Goal: Entertainment & Leisure: Consume media (video, audio)

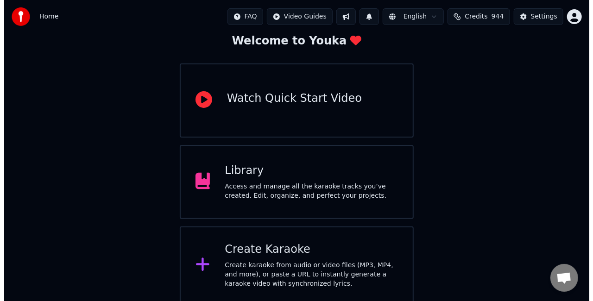
scroll to position [58, 0]
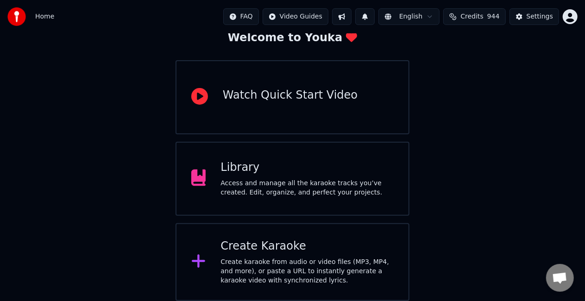
click at [297, 248] on div "Create Karaoke" at bounding box center [306, 246] width 173 height 15
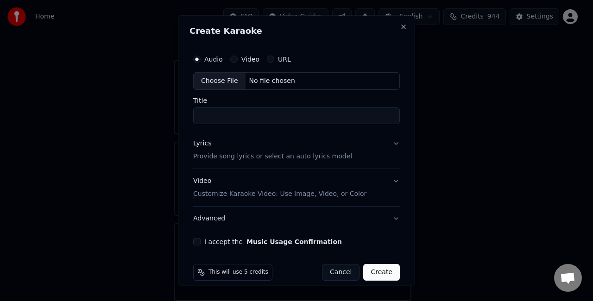
click at [267, 61] on button "URL" at bounding box center [270, 59] width 7 height 7
click at [237, 57] on div "Video" at bounding box center [244, 59] width 29 height 7
click at [236, 60] on button "Video" at bounding box center [233, 59] width 7 height 7
click at [223, 79] on div "Choose File" at bounding box center [220, 81] width 52 height 17
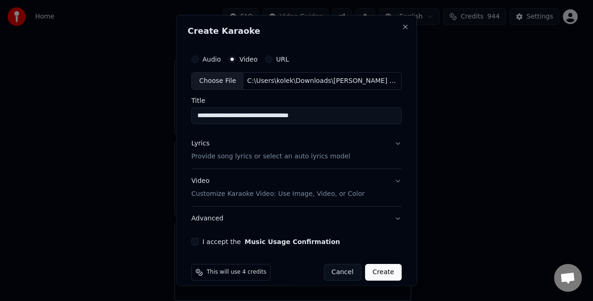
click at [332, 117] on input "**********" at bounding box center [296, 115] width 210 height 17
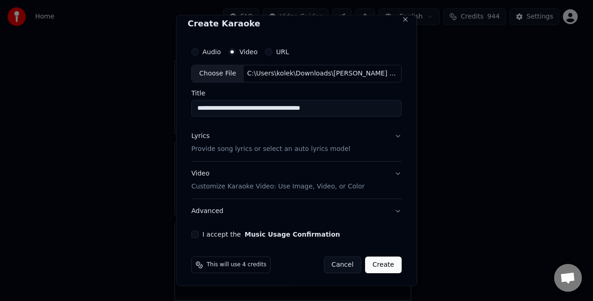
scroll to position [8, 0]
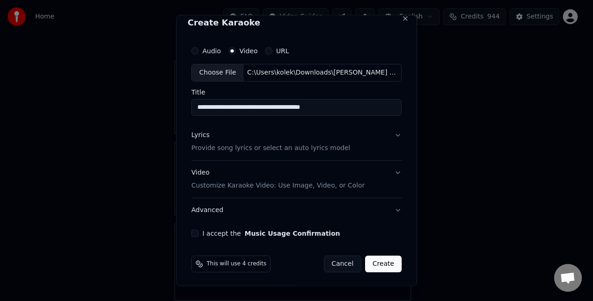
type input "**********"
click at [193, 234] on button "I accept the Music Usage Confirmation" at bounding box center [194, 232] width 7 height 7
click at [394, 174] on button "Video Customize Karaoke Video: Use Image, Video, or Color" at bounding box center [296, 178] width 210 height 37
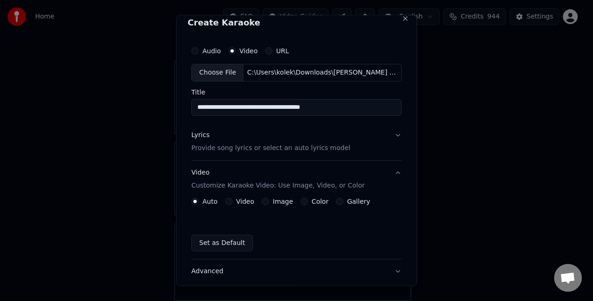
click at [348, 201] on label "Gallery" at bounding box center [358, 201] width 23 height 6
click at [343, 201] on button "Gallery" at bounding box center [339, 200] width 7 height 7
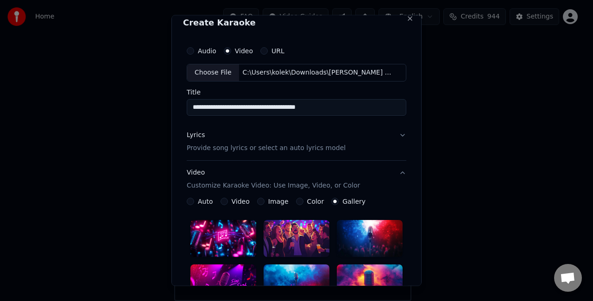
click at [278, 201] on label "Image" at bounding box center [278, 201] width 20 height 6
click at [264, 201] on button "Image" at bounding box center [260, 200] width 7 height 7
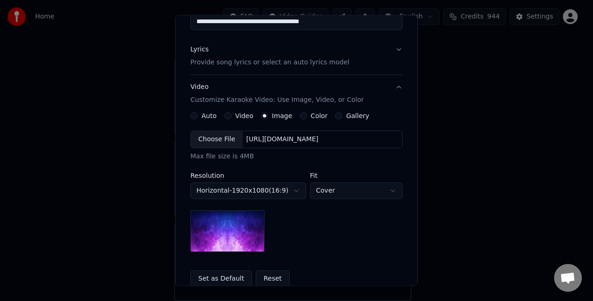
scroll to position [101, 0]
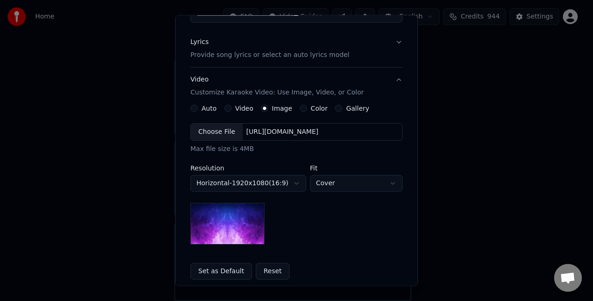
click at [215, 131] on div "Choose File" at bounding box center [217, 132] width 52 height 17
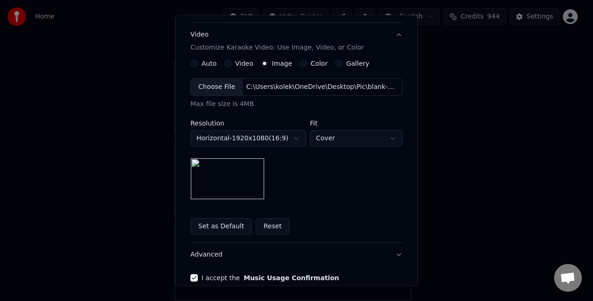
scroll to position [191, 0]
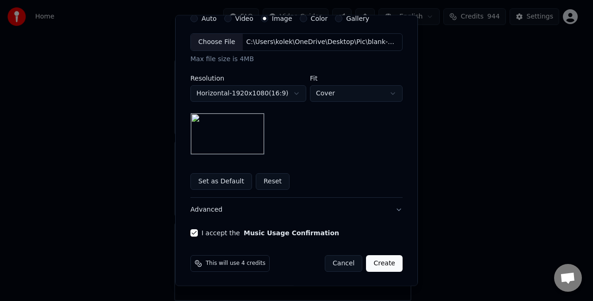
click at [394, 209] on button "Advanced" at bounding box center [296, 210] width 212 height 24
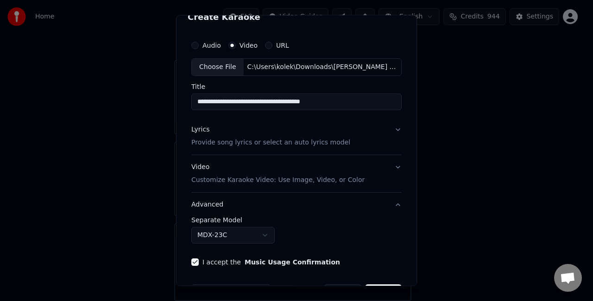
scroll to position [0, 0]
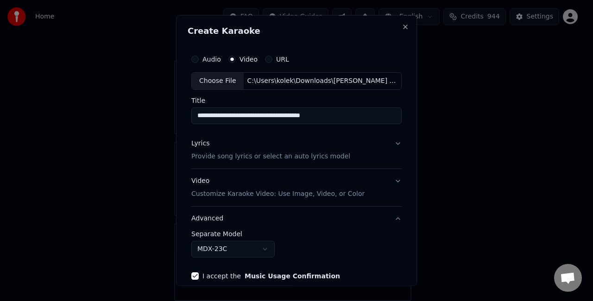
click at [390, 182] on button "Video Customize Karaoke Video: Use Image, Video, or Color" at bounding box center [296, 187] width 210 height 37
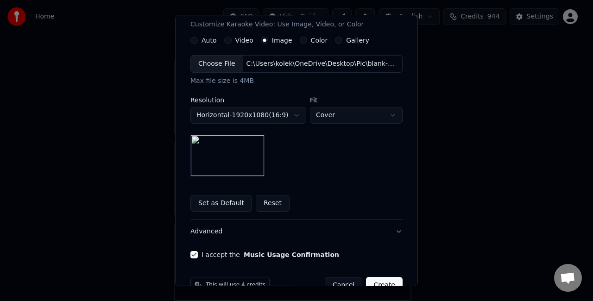
scroll to position [191, 0]
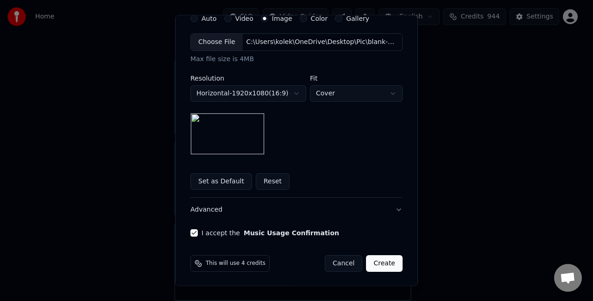
click at [372, 262] on button "Create" at bounding box center [384, 263] width 37 height 17
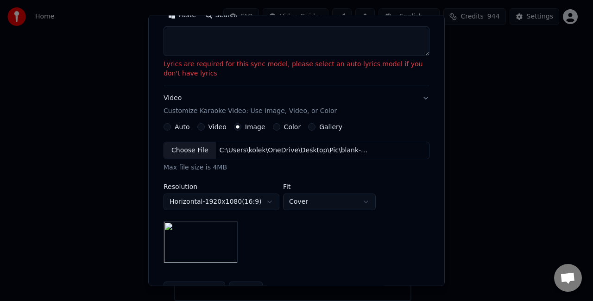
scroll to position [117, 0]
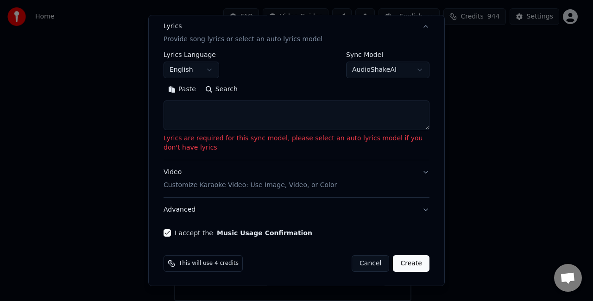
click at [183, 90] on button "Paste" at bounding box center [181, 89] width 37 height 15
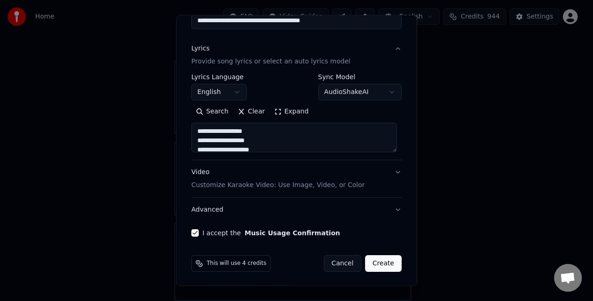
scroll to position [48, 0]
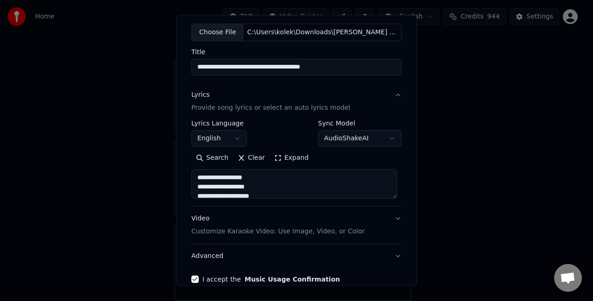
click at [202, 175] on textarea "**********" at bounding box center [294, 184] width 206 height 30
click at [202, 194] on textarea "**********" at bounding box center [294, 184] width 206 height 30
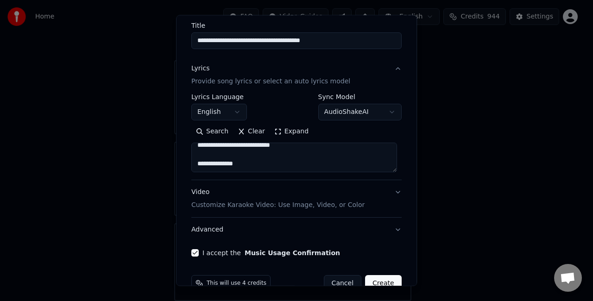
scroll to position [94, 0]
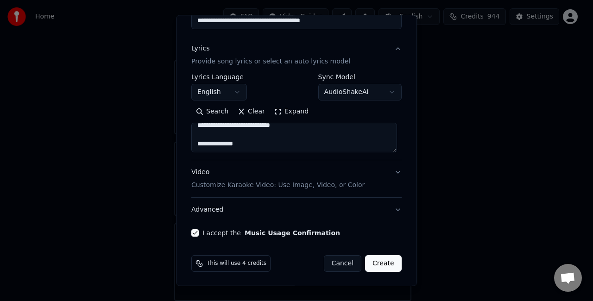
type textarea "**********"
click at [379, 263] on button "Create" at bounding box center [383, 263] width 37 height 17
select select "**"
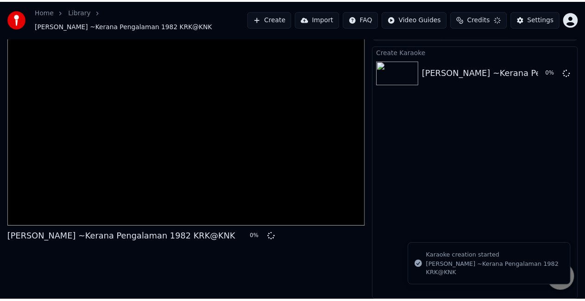
scroll to position [10, 0]
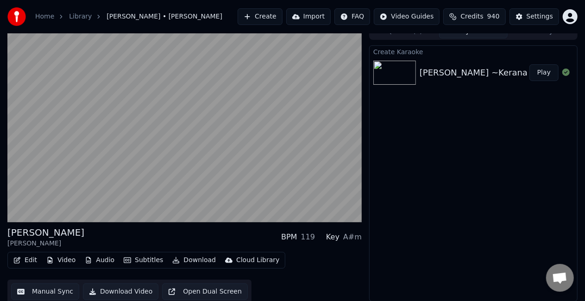
click at [382, 247] on div "Create Karaoke [PERSON_NAME] ~Kerana Pengalaman 1982 KRK@KNK Play" at bounding box center [473, 173] width 208 height 256
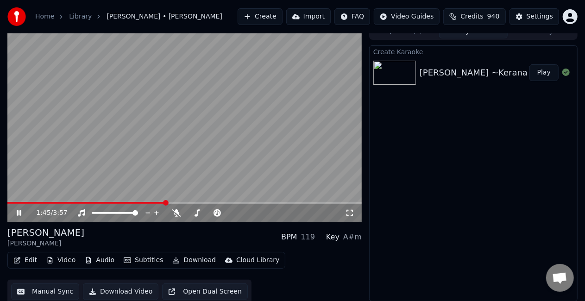
click at [261, 163] on video at bounding box center [184, 122] width 354 height 199
click at [31, 263] on button "Edit" at bounding box center [25, 260] width 31 height 13
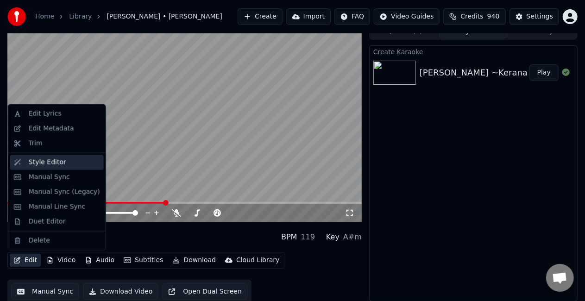
click at [72, 161] on div "Style Editor" at bounding box center [64, 162] width 71 height 9
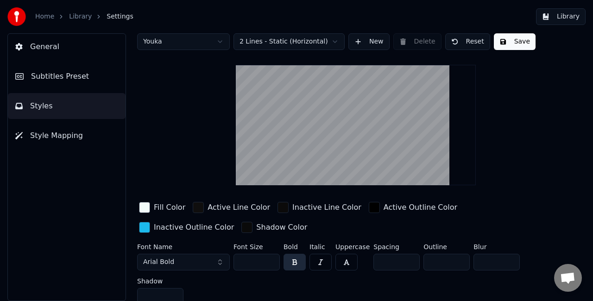
scroll to position [16, 0]
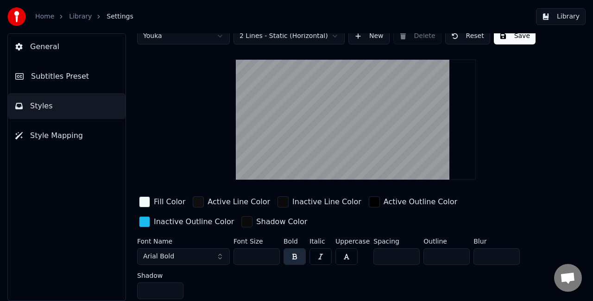
click at [148, 203] on div "button" at bounding box center [144, 201] width 11 height 11
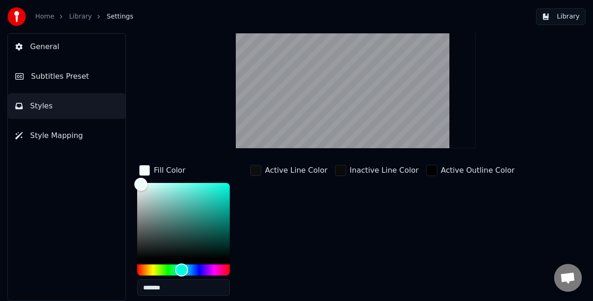
scroll to position [62, 0]
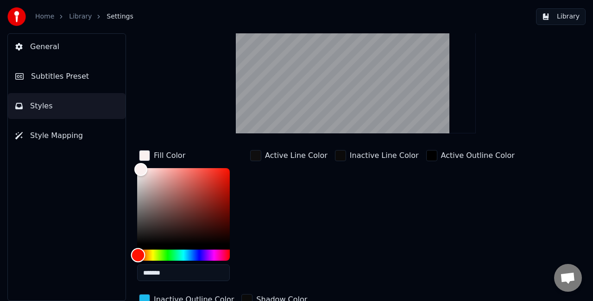
type input "*******"
click at [138, 252] on div "Hue" at bounding box center [183, 255] width 93 height 11
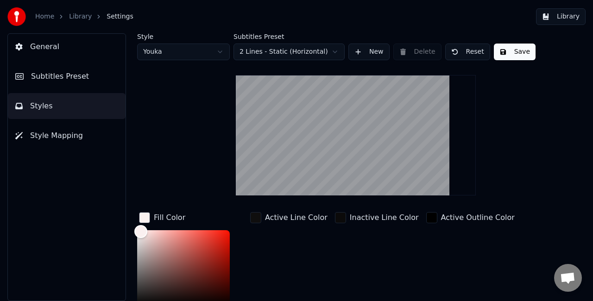
click at [504, 55] on button "Save" at bounding box center [515, 52] width 42 height 17
click at [568, 20] on button "Library" at bounding box center [561, 16] width 50 height 17
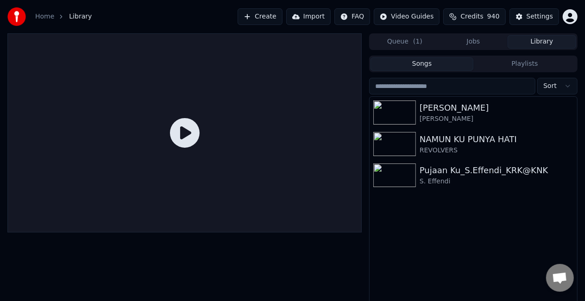
click at [482, 46] on button "Jobs" at bounding box center [473, 41] width 69 height 13
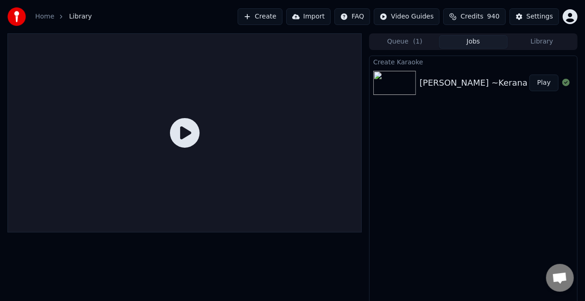
click at [548, 84] on button "Play" at bounding box center [543, 83] width 29 height 17
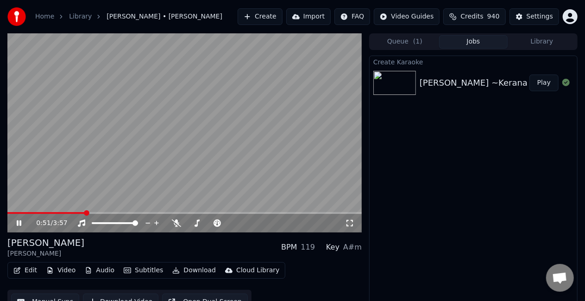
click at [19, 227] on div "0:51 / 3:57" at bounding box center [184, 223] width 347 height 9
click at [18, 225] on icon at bounding box center [19, 223] width 5 height 6
click at [32, 269] on button "Edit" at bounding box center [25, 270] width 31 height 13
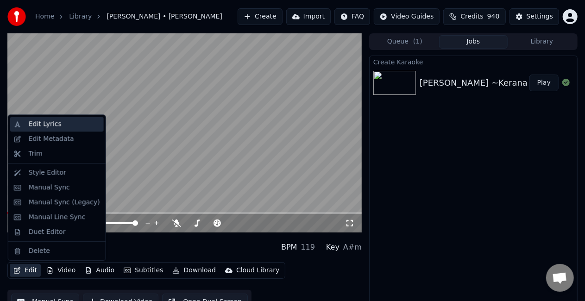
click at [60, 124] on div "Edit Lyrics" at bounding box center [64, 123] width 71 height 9
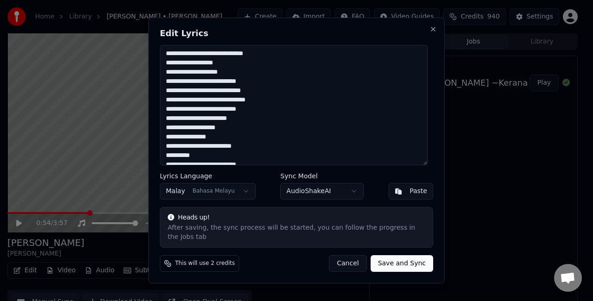
click at [247, 78] on textarea "**********" at bounding box center [294, 105] width 268 height 120
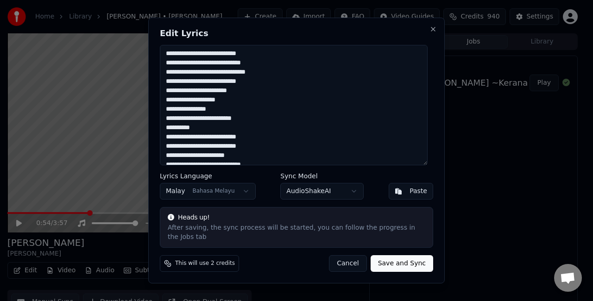
type textarea "**********"
click at [404, 257] on button "Save and Sync" at bounding box center [401, 263] width 63 height 17
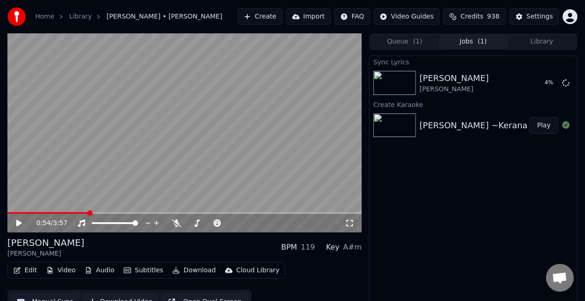
click at [30, 269] on button "Edit" at bounding box center [25, 270] width 31 height 13
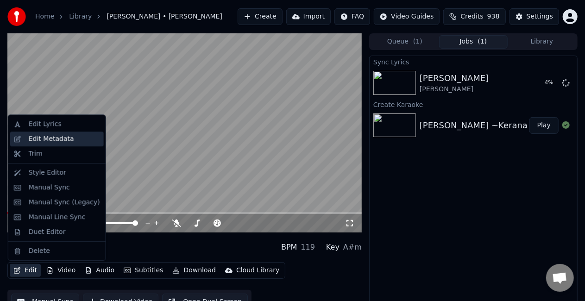
click at [44, 143] on div "Edit Metadata" at bounding box center [51, 138] width 45 height 9
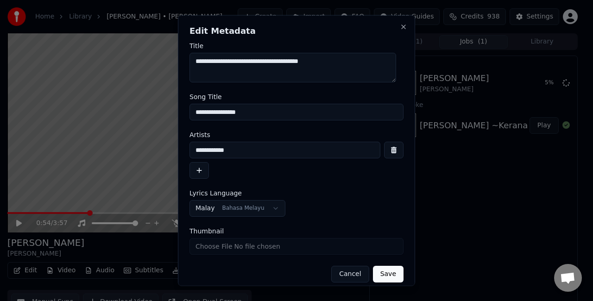
click at [269, 114] on input "**********" at bounding box center [296, 112] width 214 height 17
type input "**********"
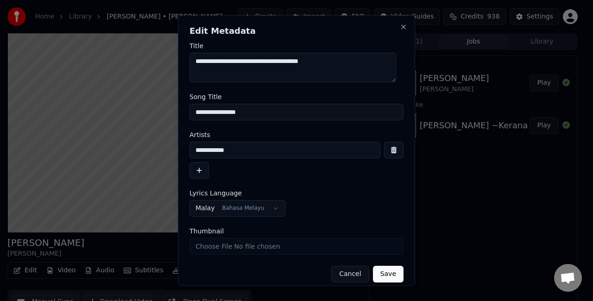
click at [345, 273] on button "Cancel" at bounding box center [350, 274] width 38 height 17
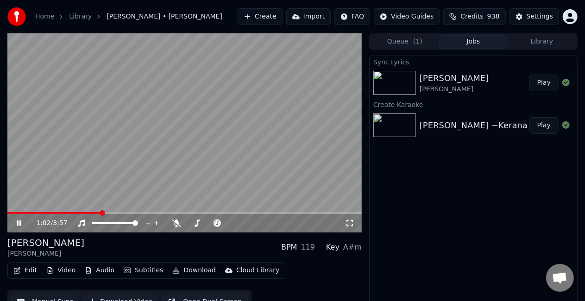
click at [542, 87] on button "Play" at bounding box center [543, 83] width 29 height 17
click at [51, 214] on div "0:19 / 3:57" at bounding box center [184, 223] width 354 height 19
click at [51, 213] on span at bounding box center [184, 213] width 354 height 2
click at [20, 225] on icon at bounding box center [19, 223] width 5 height 6
click at [273, 224] on icon at bounding box center [272, 223] width 9 height 9
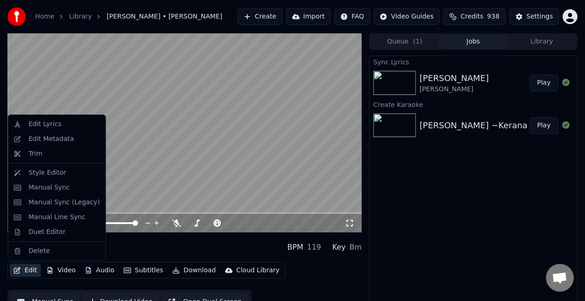
click at [31, 271] on button "Edit" at bounding box center [25, 270] width 31 height 13
click at [55, 176] on div "Style Editor" at bounding box center [48, 172] width 38 height 9
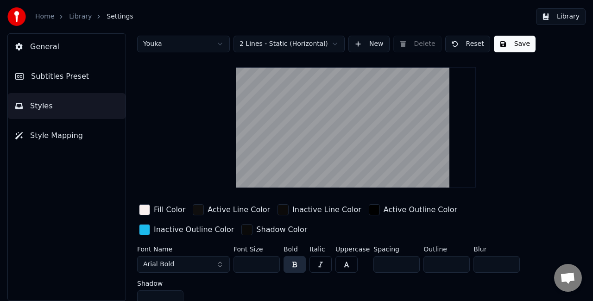
scroll to position [16, 0]
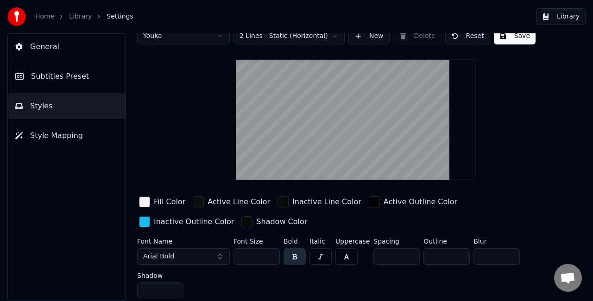
click at [144, 202] on div "button" at bounding box center [144, 201] width 11 height 11
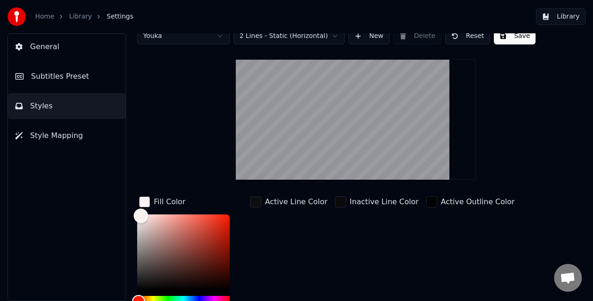
type input "*******"
click at [223, 214] on div "Color" at bounding box center [183, 252] width 93 height 76
click at [254, 201] on div "button" at bounding box center [255, 201] width 11 height 11
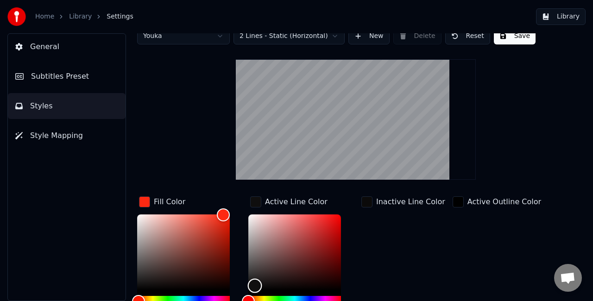
type input "*******"
click at [265, 285] on div "Color" at bounding box center [294, 252] width 93 height 76
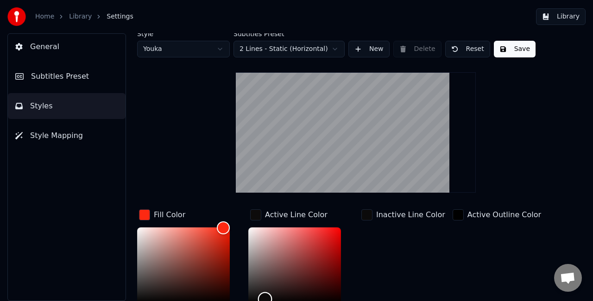
scroll to position [0, 0]
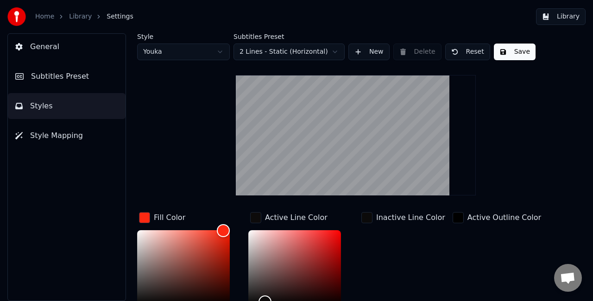
click at [501, 52] on button "Save" at bounding box center [515, 52] width 42 height 17
click at [565, 19] on button "Library" at bounding box center [561, 16] width 50 height 17
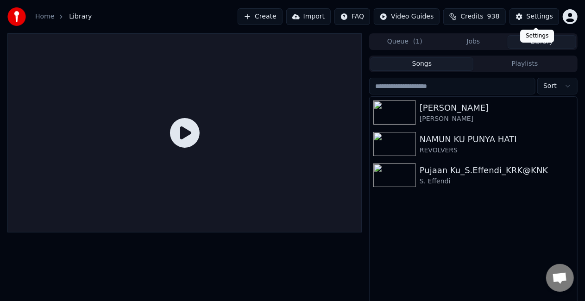
click at [545, 41] on div "Settings Settings" at bounding box center [537, 36] width 34 height 13
click at [551, 41] on button "Library" at bounding box center [541, 41] width 69 height 13
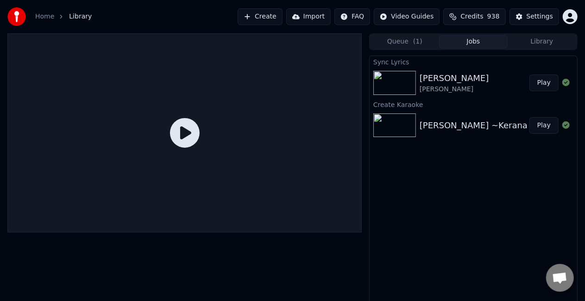
click at [482, 43] on button "Jobs" at bounding box center [473, 41] width 69 height 13
click at [541, 81] on button "Play" at bounding box center [543, 83] width 29 height 17
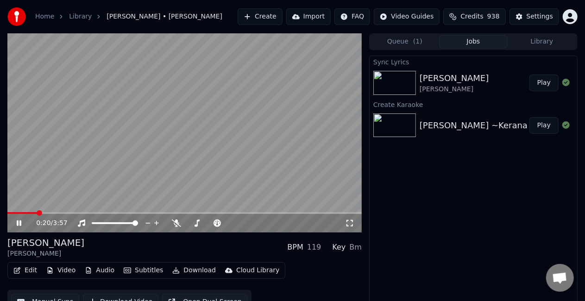
click at [38, 213] on span at bounding box center [184, 213] width 354 height 2
click at [65, 213] on span at bounding box center [184, 213] width 354 height 2
click at [24, 223] on icon at bounding box center [25, 222] width 21 height 7
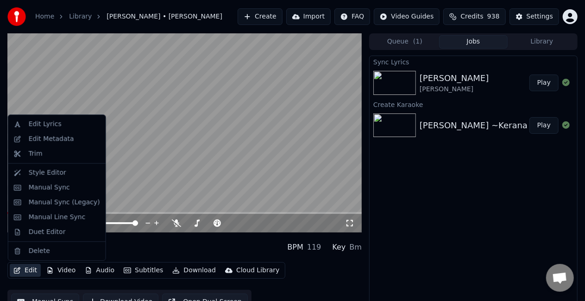
click at [30, 268] on button "Edit" at bounding box center [25, 270] width 31 height 13
click at [65, 216] on div "Manual Line Sync" at bounding box center [57, 217] width 57 height 9
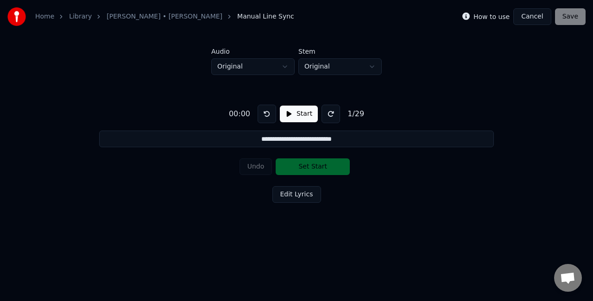
click at [300, 112] on button "Start" at bounding box center [299, 114] width 38 height 17
click at [328, 113] on button at bounding box center [332, 114] width 19 height 19
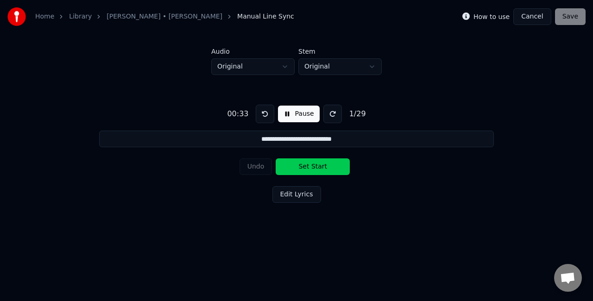
click at [328, 114] on button at bounding box center [332, 114] width 19 height 19
click at [317, 164] on button "Set Start" at bounding box center [312, 166] width 74 height 17
click at [317, 164] on button "Set End" at bounding box center [312, 166] width 74 height 17
click at [317, 164] on button "Set Start" at bounding box center [312, 166] width 74 height 17
click at [317, 164] on button "Set End" at bounding box center [312, 166] width 74 height 17
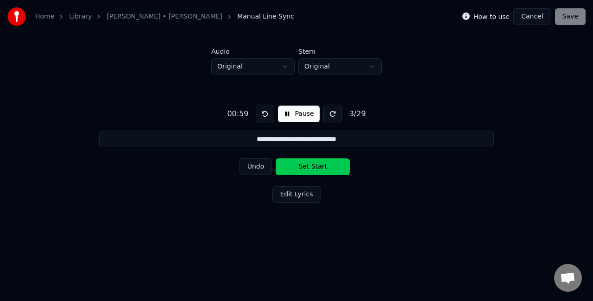
click at [317, 164] on button "Set Start" at bounding box center [312, 166] width 74 height 17
click at [317, 164] on button "Set End" at bounding box center [312, 166] width 74 height 17
click at [317, 164] on button "Set Start" at bounding box center [312, 166] width 74 height 17
click at [314, 167] on button "Set End" at bounding box center [312, 166] width 74 height 17
click at [313, 167] on button "Set Start" at bounding box center [312, 166] width 74 height 17
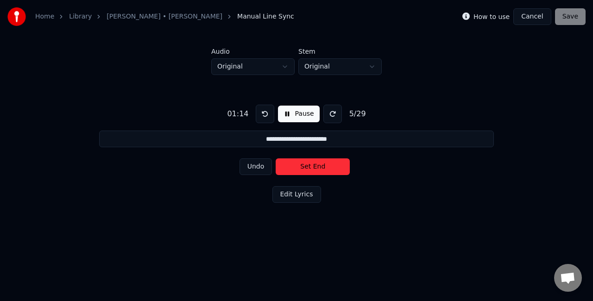
click at [307, 169] on button "Set End" at bounding box center [312, 166] width 74 height 17
click at [307, 169] on button "Set Start" at bounding box center [312, 166] width 74 height 17
click at [307, 169] on button "Set End" at bounding box center [312, 166] width 74 height 17
click at [307, 169] on button "Set Start" at bounding box center [312, 166] width 74 height 17
click at [307, 169] on button "Set End" at bounding box center [312, 166] width 74 height 17
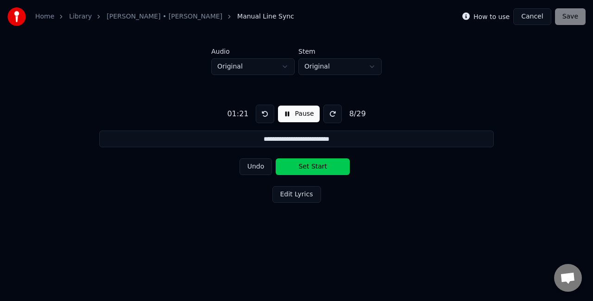
click at [307, 169] on button "Set Start" at bounding box center [312, 166] width 74 height 17
click at [307, 169] on button "Set End" at bounding box center [312, 166] width 74 height 17
click at [302, 166] on button "Set Start" at bounding box center [312, 166] width 74 height 17
click at [302, 166] on button "Set End" at bounding box center [312, 166] width 74 height 17
click at [302, 166] on button "Set Start" at bounding box center [312, 166] width 74 height 17
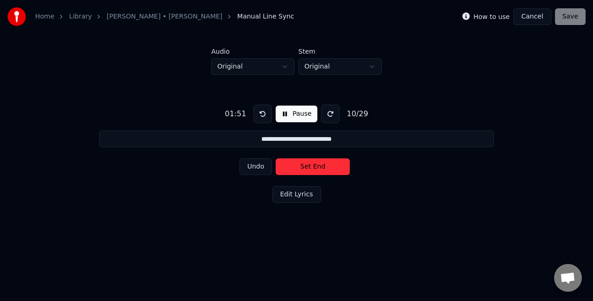
click at [302, 166] on button "Set End" at bounding box center [312, 166] width 74 height 17
click at [302, 166] on button "Set Start" at bounding box center [312, 166] width 74 height 17
click at [302, 166] on button "Set End" at bounding box center [312, 166] width 74 height 17
click at [302, 166] on button "Set Start" at bounding box center [312, 166] width 74 height 17
click at [302, 166] on button "Set End" at bounding box center [312, 166] width 74 height 17
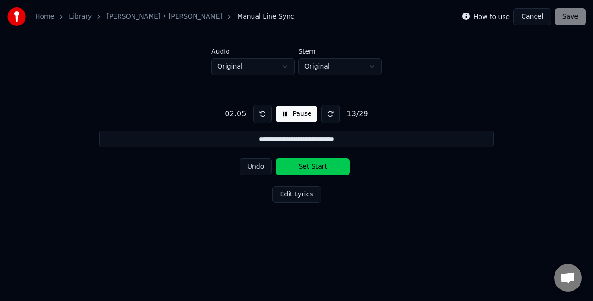
click at [302, 166] on button "Set Start" at bounding box center [312, 166] width 74 height 17
click at [305, 166] on button "Set End" at bounding box center [312, 166] width 74 height 17
click at [305, 166] on button "Set Start" at bounding box center [312, 166] width 74 height 17
click at [305, 166] on button "Set End" at bounding box center [312, 166] width 74 height 17
click at [305, 166] on button "Set Start" at bounding box center [312, 166] width 74 height 17
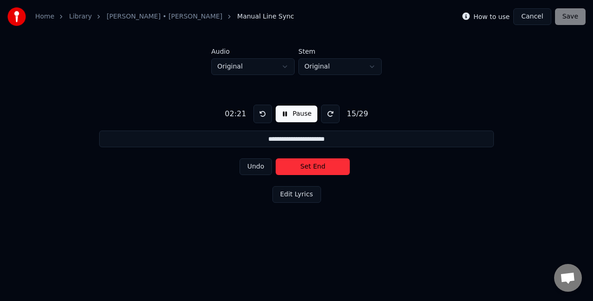
click at [305, 166] on button "Set End" at bounding box center [312, 166] width 74 height 17
click at [305, 166] on button "Set Start" at bounding box center [312, 166] width 74 height 17
click at [305, 166] on button "Set End" at bounding box center [312, 166] width 74 height 17
click at [305, 166] on button "Set Start" at bounding box center [312, 166] width 74 height 17
click at [305, 166] on button "Set End" at bounding box center [312, 166] width 74 height 17
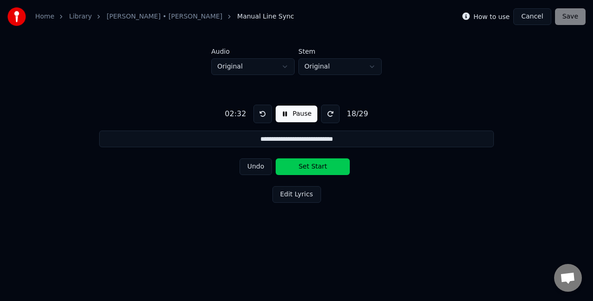
click at [305, 166] on button "Set Start" at bounding box center [312, 166] width 74 height 17
click at [309, 166] on button "Set End" at bounding box center [312, 166] width 74 height 17
click at [325, 167] on button "Set Start" at bounding box center [312, 166] width 74 height 17
click at [323, 167] on button "Set End" at bounding box center [312, 166] width 74 height 17
click at [328, 161] on button "Set Start" at bounding box center [312, 166] width 74 height 17
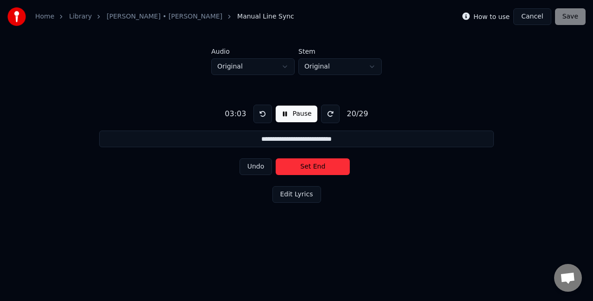
click at [328, 161] on button "Set End" at bounding box center [312, 166] width 74 height 17
click at [304, 166] on button "Set Start" at bounding box center [312, 166] width 74 height 17
click at [304, 166] on button "Set End" at bounding box center [312, 166] width 74 height 17
click at [304, 166] on button "Set Start" at bounding box center [312, 166] width 74 height 17
click at [304, 166] on button "Set End" at bounding box center [312, 166] width 74 height 17
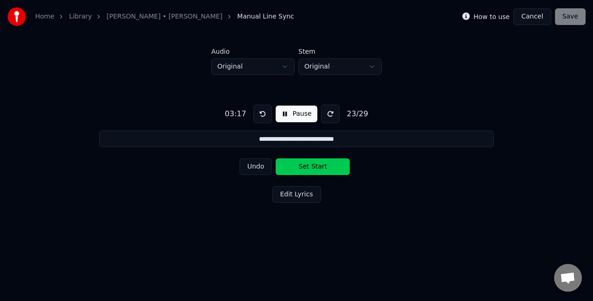
click at [304, 166] on button "Set Start" at bounding box center [312, 166] width 74 height 17
click at [296, 167] on button "Set End" at bounding box center [312, 166] width 74 height 17
click at [296, 167] on button "Set Start" at bounding box center [312, 166] width 74 height 17
click at [296, 167] on button "Set End" at bounding box center [312, 166] width 74 height 17
click at [296, 167] on button "Set Start" at bounding box center [312, 166] width 74 height 17
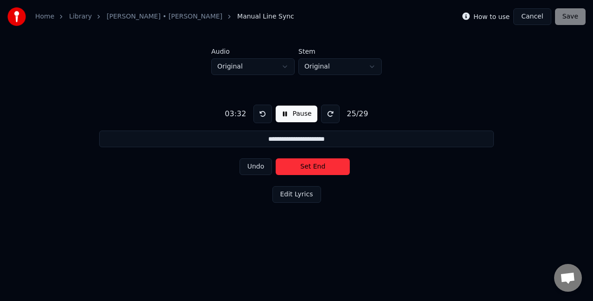
click at [296, 167] on button "Set End" at bounding box center [312, 166] width 74 height 17
click at [296, 167] on button "Set Start" at bounding box center [312, 166] width 74 height 17
click at [297, 167] on button "Set End" at bounding box center [312, 166] width 74 height 17
click at [297, 167] on button "Set Start" at bounding box center [312, 166] width 74 height 17
click at [297, 167] on button "Set End" at bounding box center [312, 166] width 74 height 17
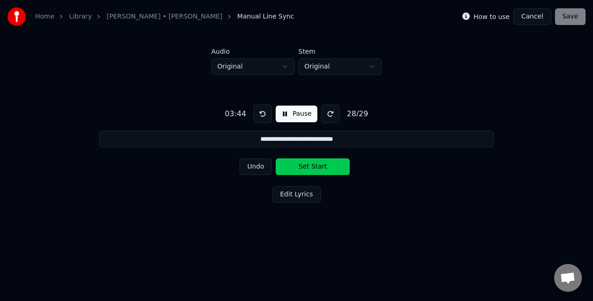
click at [297, 167] on button "Set Start" at bounding box center [312, 166] width 74 height 17
click at [297, 167] on button "Set End" at bounding box center [312, 166] width 74 height 17
type input "**********"
click at [297, 167] on button "Set Start" at bounding box center [312, 166] width 74 height 17
click at [297, 167] on button "Set End" at bounding box center [312, 166] width 74 height 17
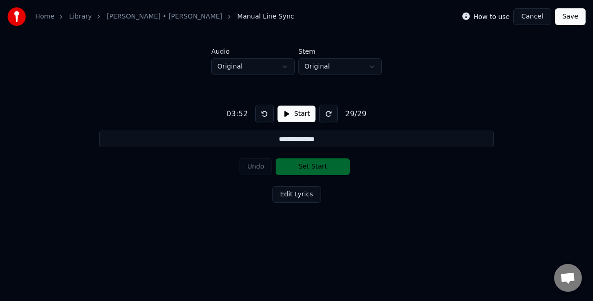
click at [582, 24] on button "Save" at bounding box center [570, 16] width 31 height 17
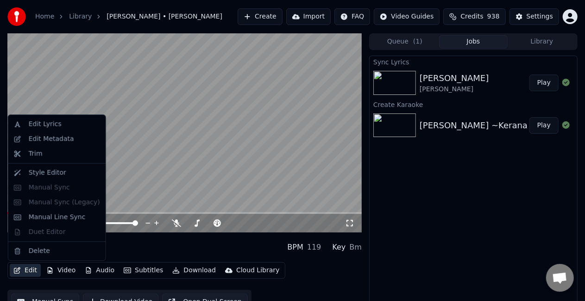
click at [23, 274] on button "Edit" at bounding box center [25, 270] width 31 height 13
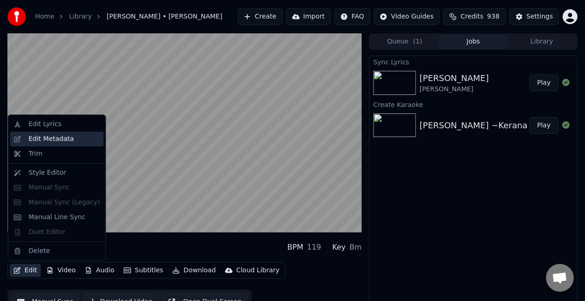
click at [62, 140] on div "Edit Metadata" at bounding box center [51, 138] width 45 height 9
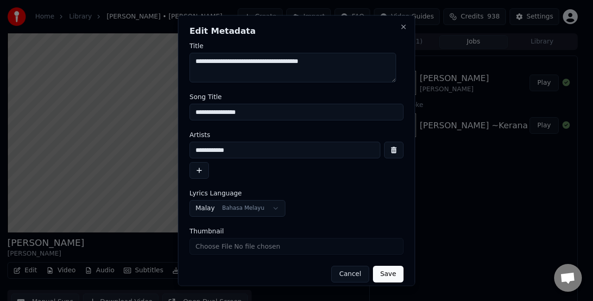
click at [293, 115] on input "**********" at bounding box center [296, 112] width 214 height 17
type input "**********"
click at [383, 270] on button "Save" at bounding box center [388, 274] width 31 height 17
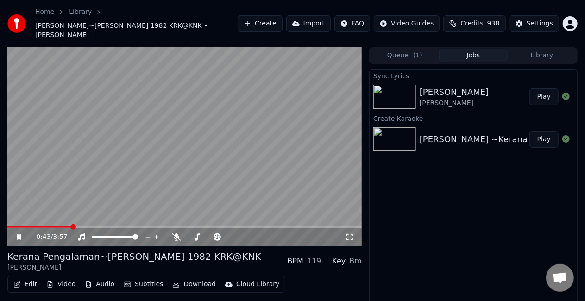
click at [71, 226] on span at bounding box center [184, 227] width 354 height 2
click at [76, 226] on span at bounding box center [41, 227] width 69 height 2
click at [84, 226] on span at bounding box center [45, 227] width 77 height 2
click at [75, 226] on span at bounding box center [40, 227] width 67 height 2
click at [101, 226] on span at bounding box center [58, 227] width 102 height 2
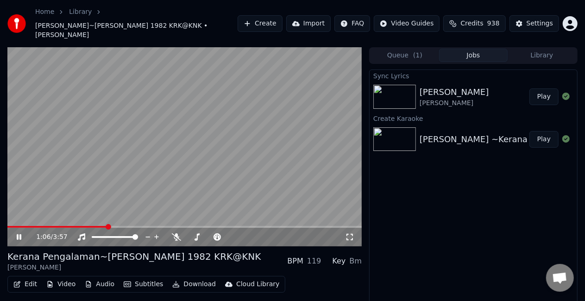
click at [94, 216] on video at bounding box center [184, 146] width 354 height 199
click at [95, 226] on span at bounding box center [57, 227] width 100 height 2
click at [199, 136] on video at bounding box center [184, 146] width 354 height 199
click at [102, 226] on span at bounding box center [58, 227] width 103 height 2
click at [119, 226] on span at bounding box center [63, 227] width 112 height 2
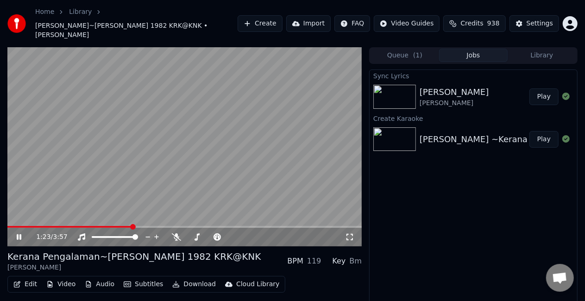
click at [119, 216] on video at bounding box center [184, 146] width 354 height 199
click at [120, 226] on span at bounding box center [63, 227] width 113 height 2
click at [189, 161] on video at bounding box center [184, 146] width 354 height 199
click at [159, 226] on span at bounding box center [90, 227] width 166 height 2
click at [160, 226] on span at bounding box center [89, 227] width 164 height 2
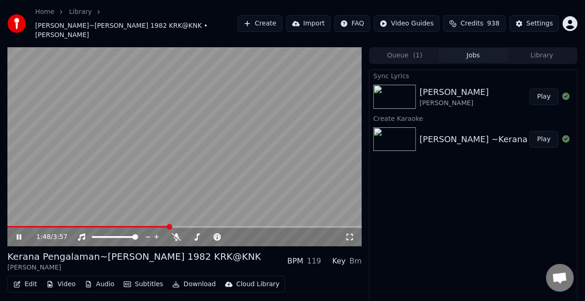
click at [136, 127] on video at bounding box center [184, 146] width 354 height 199
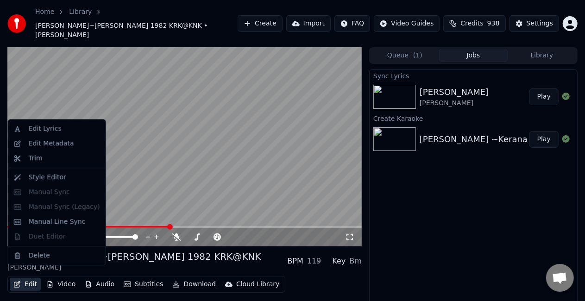
click at [29, 278] on button "Edit" at bounding box center [25, 284] width 31 height 13
click at [59, 129] on div "Edit Lyrics" at bounding box center [64, 128] width 71 height 9
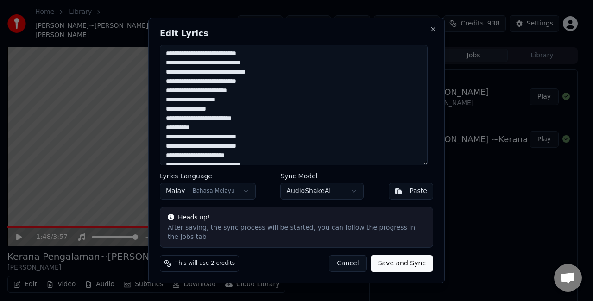
click at [217, 133] on textarea "**********" at bounding box center [294, 105] width 268 height 120
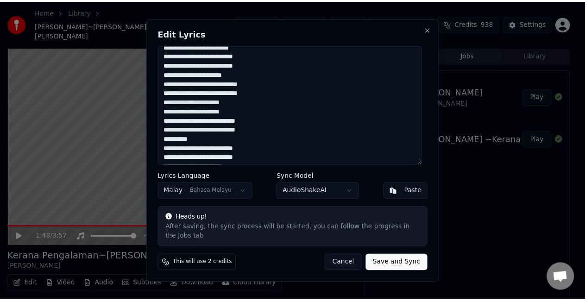
scroll to position [93, 0]
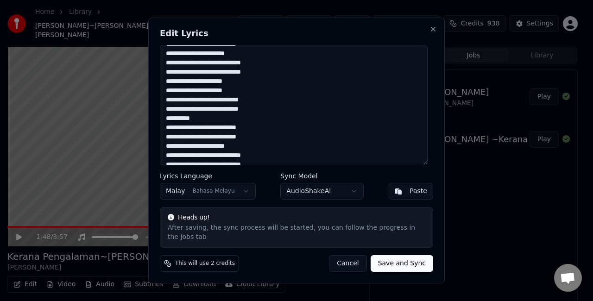
click at [232, 121] on textarea "**********" at bounding box center [294, 105] width 268 height 120
type textarea "**********"
click at [410, 258] on button "Save and Sync" at bounding box center [401, 263] width 63 height 17
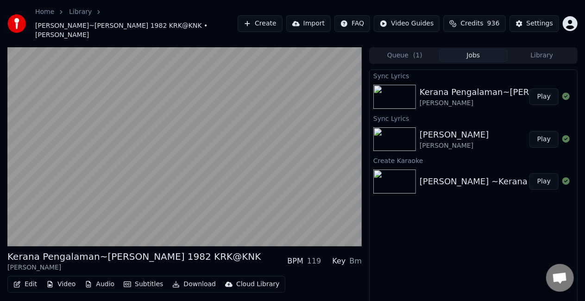
click at [546, 93] on button "Play" at bounding box center [543, 96] width 29 height 17
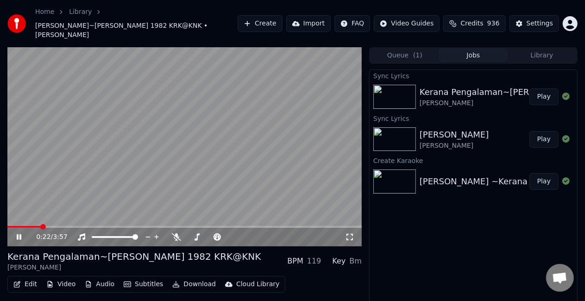
click at [26, 278] on button "Edit" at bounding box center [25, 284] width 31 height 13
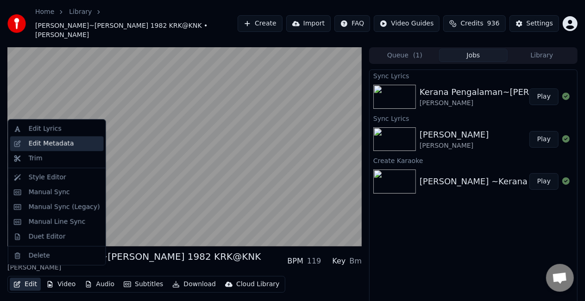
click at [56, 142] on div "Edit Metadata" at bounding box center [51, 143] width 45 height 9
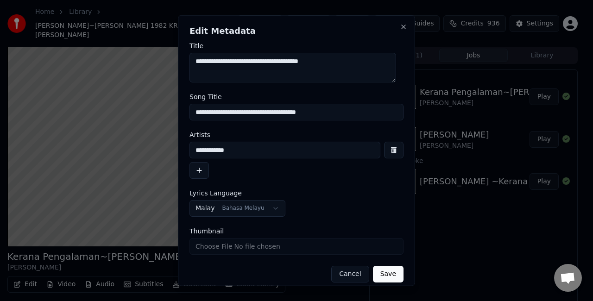
click at [351, 58] on textarea "**********" at bounding box center [292, 68] width 207 height 30
type textarea "**********"
click at [382, 273] on button "Save" at bounding box center [388, 274] width 31 height 17
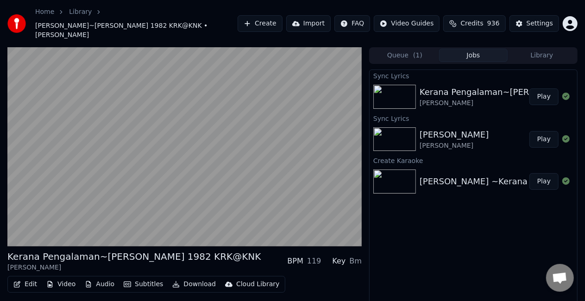
click at [546, 91] on button "Play" at bounding box center [543, 96] width 29 height 17
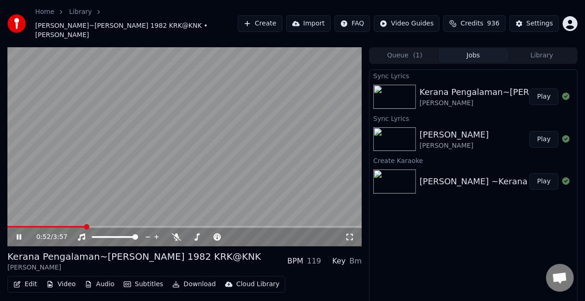
click at [85, 226] on span at bounding box center [45, 227] width 77 height 2
click at [79, 226] on span at bounding box center [43, 227] width 72 height 2
click at [74, 226] on span at bounding box center [40, 227] width 67 height 2
click at [200, 118] on video at bounding box center [184, 146] width 354 height 199
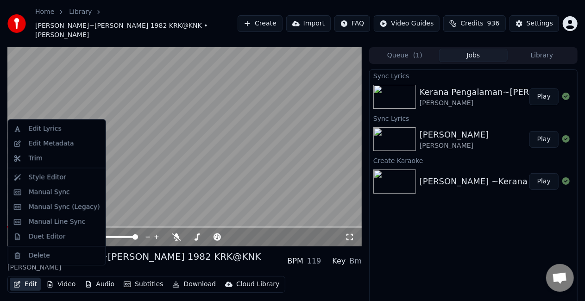
click at [31, 278] on button "Edit" at bounding box center [25, 284] width 31 height 13
click at [44, 128] on div "Edit Lyrics" at bounding box center [45, 128] width 33 height 9
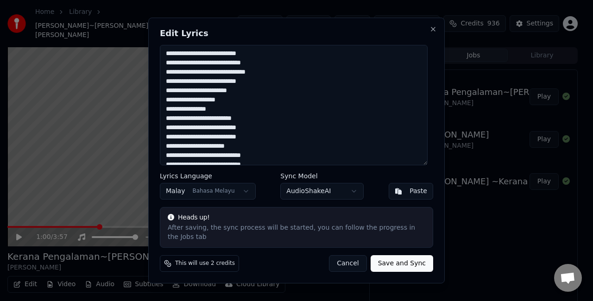
click at [393, 257] on button "Save and Sync" at bounding box center [401, 263] width 63 height 17
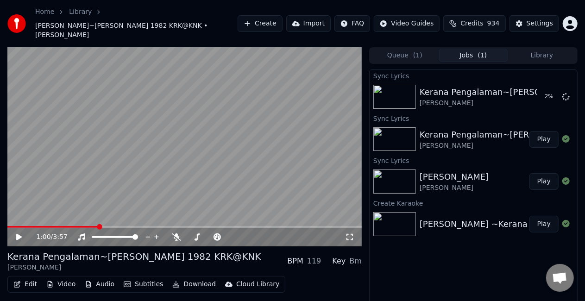
click at [30, 278] on button "Edit" at bounding box center [25, 284] width 31 height 13
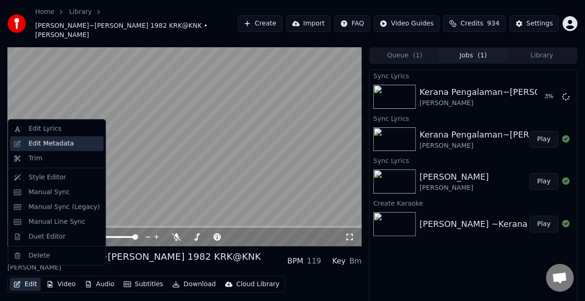
click at [40, 143] on div "Edit Metadata" at bounding box center [51, 143] width 45 height 9
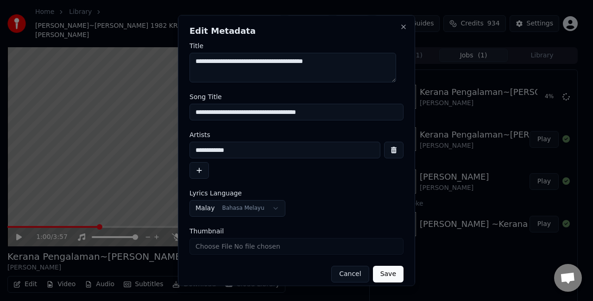
click at [353, 273] on button "Cancel" at bounding box center [350, 274] width 38 height 17
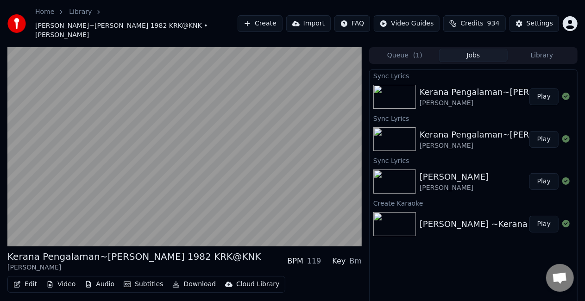
click at [548, 92] on button "Play" at bounding box center [543, 96] width 29 height 17
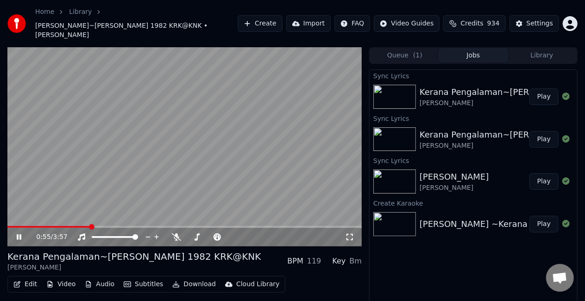
click at [80, 226] on span at bounding box center [48, 227] width 83 height 2
click at [76, 226] on span at bounding box center [41, 227] width 69 height 2
click at [323, 139] on video at bounding box center [184, 146] width 354 height 199
click at [14, 232] on div "1:29 / 3:57" at bounding box center [184, 236] width 347 height 9
click at [18, 234] on icon at bounding box center [19, 237] width 6 height 6
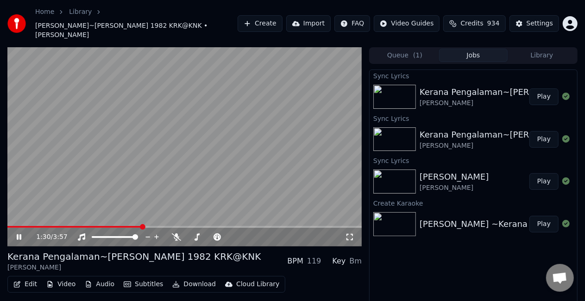
click at [18, 234] on icon at bounding box center [19, 237] width 5 height 6
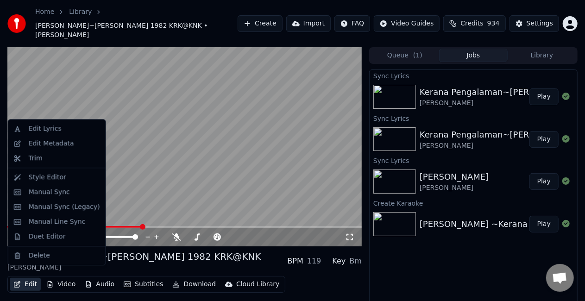
click at [29, 278] on button "Edit" at bounding box center [25, 284] width 31 height 13
click at [75, 223] on div "Manual Line Sync" at bounding box center [57, 221] width 57 height 9
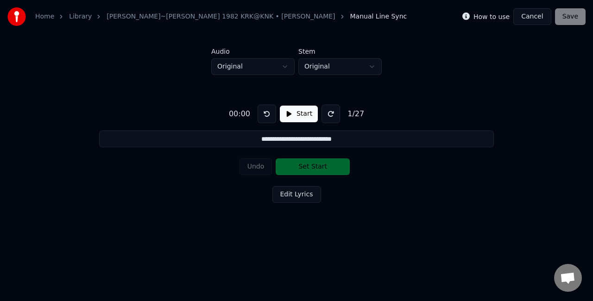
click at [295, 114] on button "Start" at bounding box center [299, 114] width 38 height 17
click at [318, 167] on button "Set Start" at bounding box center [312, 166] width 74 height 17
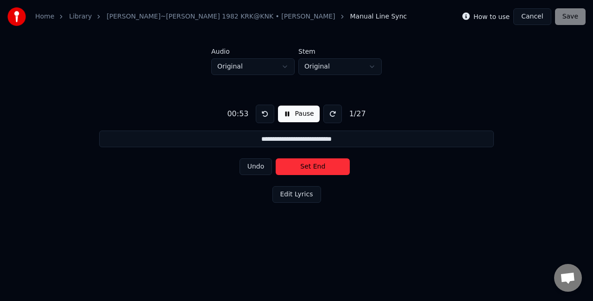
click at [317, 167] on button "Set End" at bounding box center [312, 166] width 74 height 17
click at [317, 167] on button "Set Start" at bounding box center [312, 166] width 74 height 17
click at [317, 167] on button "Set End" at bounding box center [312, 166] width 74 height 17
click at [317, 167] on button "Set Start" at bounding box center [312, 166] width 74 height 17
click at [313, 168] on button "Set End" at bounding box center [312, 166] width 74 height 17
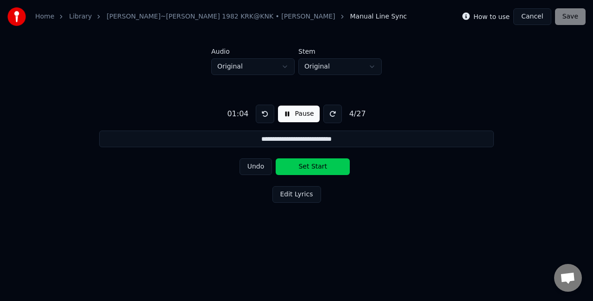
click at [313, 168] on button "Set Start" at bounding box center [312, 166] width 74 height 17
click at [313, 168] on button "Set End" at bounding box center [312, 166] width 74 height 17
click at [313, 168] on button "Set Start" at bounding box center [312, 166] width 74 height 17
click at [307, 169] on button "Set End" at bounding box center [312, 166] width 74 height 17
click at [307, 169] on button "Set Start" at bounding box center [312, 166] width 74 height 17
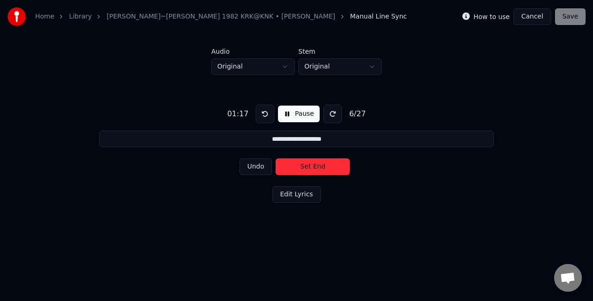
click at [308, 169] on button "Set End" at bounding box center [312, 166] width 74 height 17
click at [308, 169] on button "Set Start" at bounding box center [312, 166] width 74 height 17
click at [309, 170] on button "Set End" at bounding box center [312, 166] width 74 height 17
click at [309, 170] on button "Set Start" at bounding box center [312, 166] width 74 height 17
click at [311, 166] on button "Set End" at bounding box center [312, 166] width 74 height 17
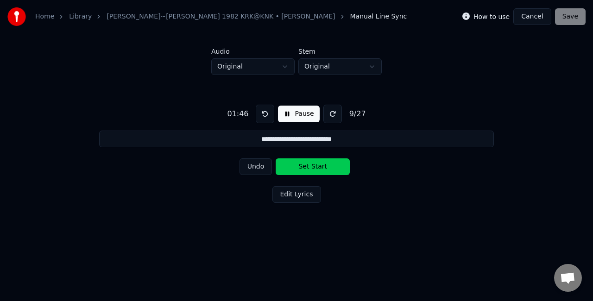
click at [307, 169] on button "Set Start" at bounding box center [312, 166] width 74 height 17
click at [307, 169] on button "Set End" at bounding box center [312, 166] width 74 height 17
click at [307, 169] on button "Set Start" at bounding box center [312, 166] width 74 height 17
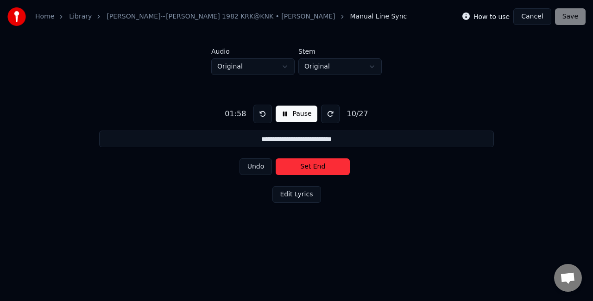
click at [307, 169] on button "Set End" at bounding box center [312, 166] width 74 height 17
click at [307, 169] on button "Set Start" at bounding box center [312, 166] width 74 height 17
click at [307, 169] on button "Set End" at bounding box center [312, 166] width 74 height 17
click at [307, 169] on button "Set Start" at bounding box center [312, 166] width 74 height 17
click at [307, 169] on button "Set End" at bounding box center [312, 166] width 74 height 17
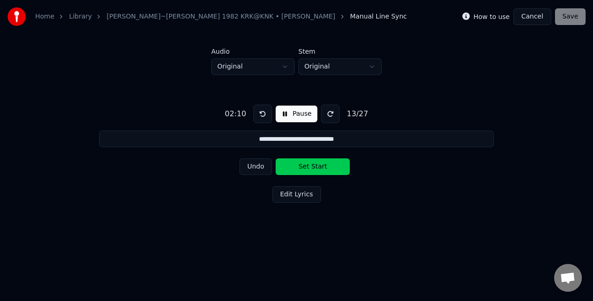
click at [307, 169] on button "Set Start" at bounding box center [312, 166] width 74 height 17
click at [308, 169] on button "Set End" at bounding box center [312, 166] width 74 height 17
click at [308, 169] on button "Set Start" at bounding box center [312, 166] width 74 height 17
click at [308, 169] on button "Set End" at bounding box center [312, 166] width 74 height 17
click at [308, 169] on button "Set Start" at bounding box center [312, 166] width 74 height 17
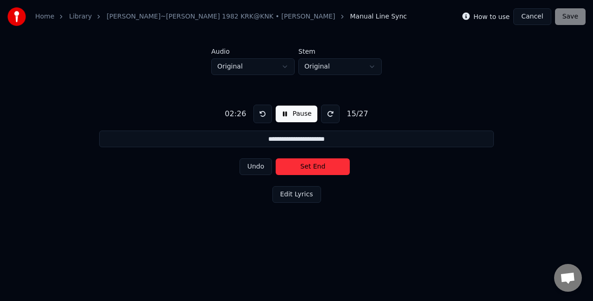
click at [308, 169] on button "Set End" at bounding box center [312, 166] width 74 height 17
click at [308, 169] on button "Set Start" at bounding box center [312, 166] width 74 height 17
click at [307, 169] on button "Set End" at bounding box center [312, 166] width 74 height 17
click at [307, 169] on button "Set Start" at bounding box center [312, 166] width 74 height 17
click at [307, 169] on button "Set End" at bounding box center [312, 166] width 74 height 17
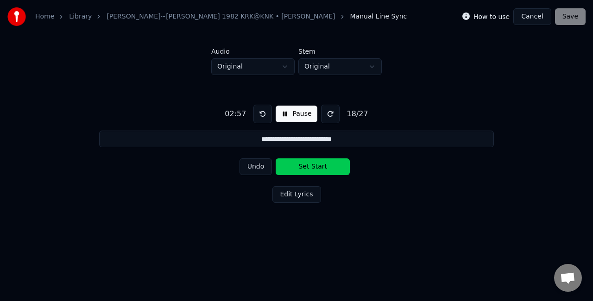
click at [307, 163] on button "Set Start" at bounding box center [312, 166] width 74 height 17
click at [307, 163] on button "Set End" at bounding box center [312, 166] width 74 height 17
click at [307, 163] on button "Set Start" at bounding box center [312, 166] width 74 height 17
click at [296, 163] on button "Set End" at bounding box center [312, 166] width 74 height 17
click at [296, 163] on button "Set Start" at bounding box center [312, 166] width 74 height 17
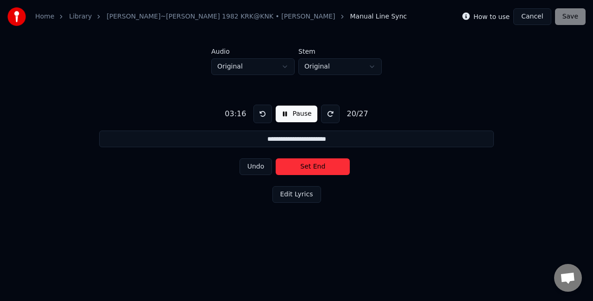
click at [296, 163] on button "Set End" at bounding box center [312, 166] width 74 height 17
click at [296, 163] on button "Set Start" at bounding box center [312, 166] width 74 height 17
click at [296, 163] on button "Set End" at bounding box center [312, 166] width 74 height 17
click at [296, 163] on button "Set Start" at bounding box center [312, 166] width 74 height 17
click at [296, 163] on button "Set End" at bounding box center [312, 166] width 74 height 17
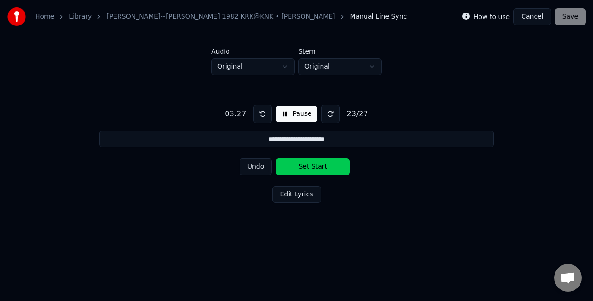
click at [296, 163] on button "Set Start" at bounding box center [312, 166] width 74 height 17
click at [296, 163] on button "Set End" at bounding box center [312, 166] width 74 height 17
click at [296, 163] on button "Set Start" at bounding box center [312, 166] width 74 height 17
click at [296, 163] on button "Set End" at bounding box center [312, 166] width 74 height 17
click at [296, 163] on button "Set Start" at bounding box center [312, 166] width 74 height 17
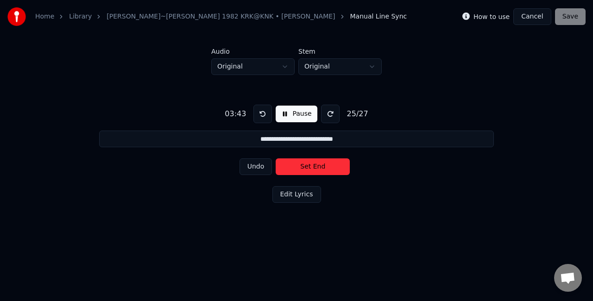
click at [294, 163] on button "Set End" at bounding box center [312, 166] width 74 height 17
click at [294, 163] on button "Set Start" at bounding box center [312, 166] width 74 height 17
click at [287, 164] on button "Set End" at bounding box center [312, 166] width 74 height 17
type input "**********"
click at [285, 165] on button "Set Start" at bounding box center [312, 166] width 74 height 17
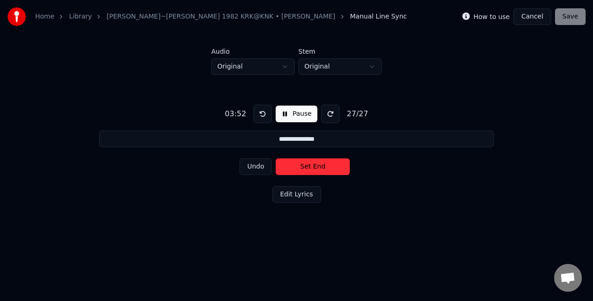
click at [308, 162] on button "Set End" at bounding box center [312, 166] width 74 height 17
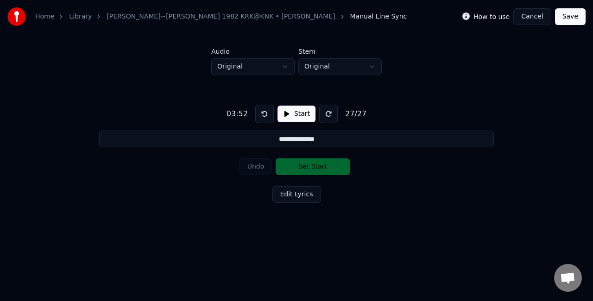
click at [570, 17] on button "Save" at bounding box center [570, 16] width 31 height 17
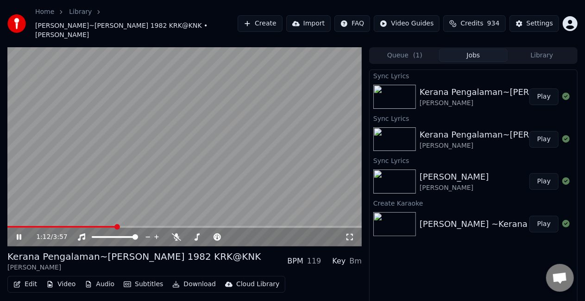
click at [108, 226] on span at bounding box center [61, 227] width 109 height 2
click at [104, 226] on span at bounding box center [58, 227] width 102 height 2
click at [97, 226] on span at bounding box center [57, 227] width 100 height 2
click at [102, 226] on span at bounding box center [54, 227] width 95 height 2
click at [93, 226] on span at bounding box center [61, 227] width 108 height 2
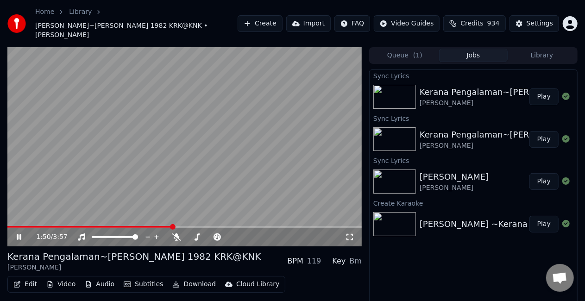
click at [155, 226] on span at bounding box center [89, 227] width 165 height 2
click at [162, 226] on span at bounding box center [92, 227] width 170 height 2
click at [158, 226] on span at bounding box center [82, 227] width 150 height 2
click at [150, 226] on span at bounding box center [89, 227] width 164 height 2
click at [195, 226] on span at bounding box center [110, 227] width 207 height 2
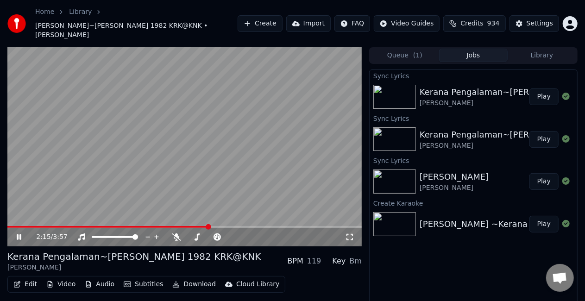
click at [192, 226] on span at bounding box center [107, 227] width 201 height 2
click at [291, 226] on span at bounding box center [157, 227] width 301 height 2
click at [308, 226] on span at bounding box center [166, 227] width 318 height 2
click at [301, 226] on span at bounding box center [154, 227] width 294 height 2
click at [290, 226] on span at bounding box center [159, 227] width 305 height 2
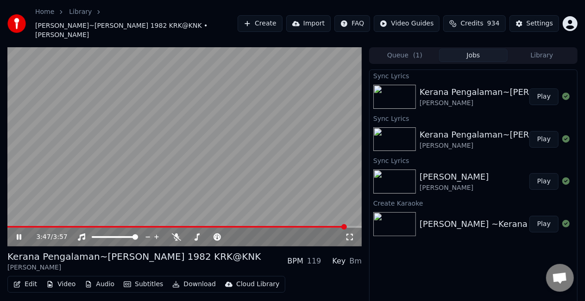
click at [331, 226] on span at bounding box center [176, 227] width 339 height 2
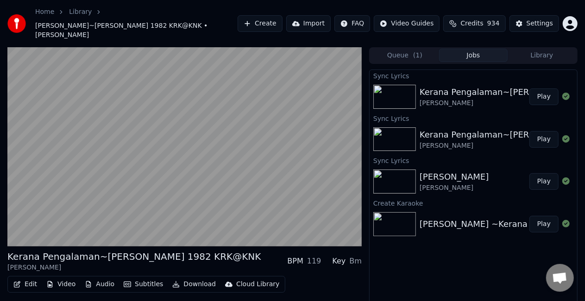
click at [194, 278] on button "Download" at bounding box center [194, 284] width 51 height 13
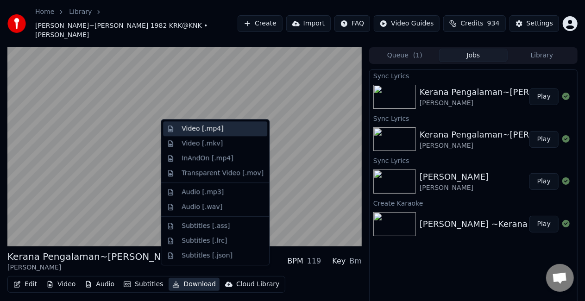
click at [184, 127] on div "Video [.mp4]" at bounding box center [203, 128] width 42 height 9
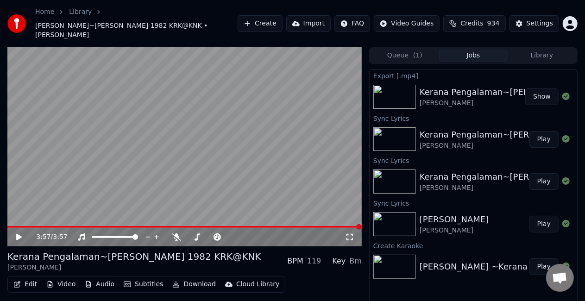
click at [545, 88] on button "Show" at bounding box center [541, 96] width 33 height 17
